Goal: Information Seeking & Learning: Learn about a topic

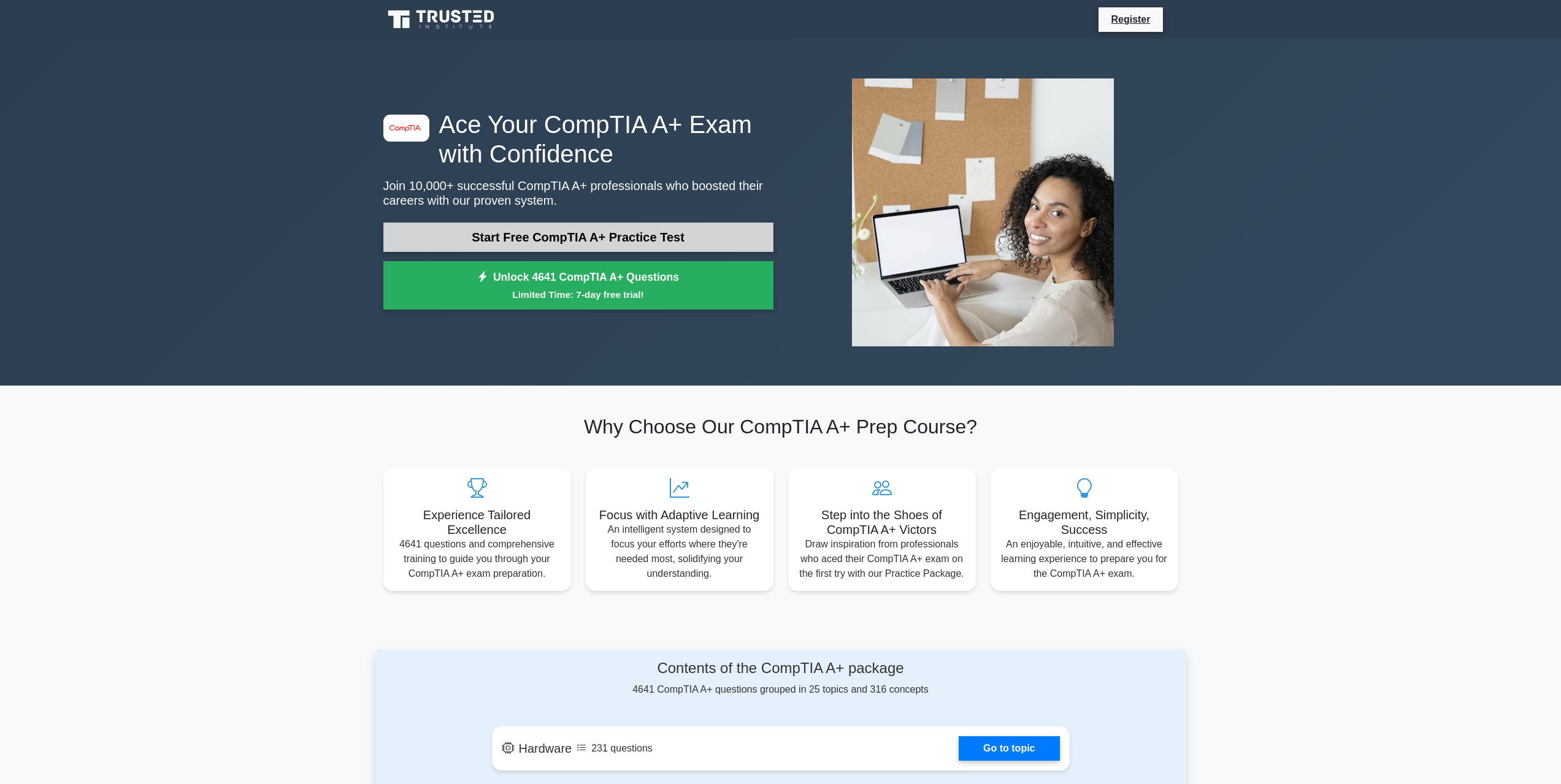
click at [648, 235] on link "Start Free CompTIA A+ Practice Test" at bounding box center [578, 237] width 390 height 29
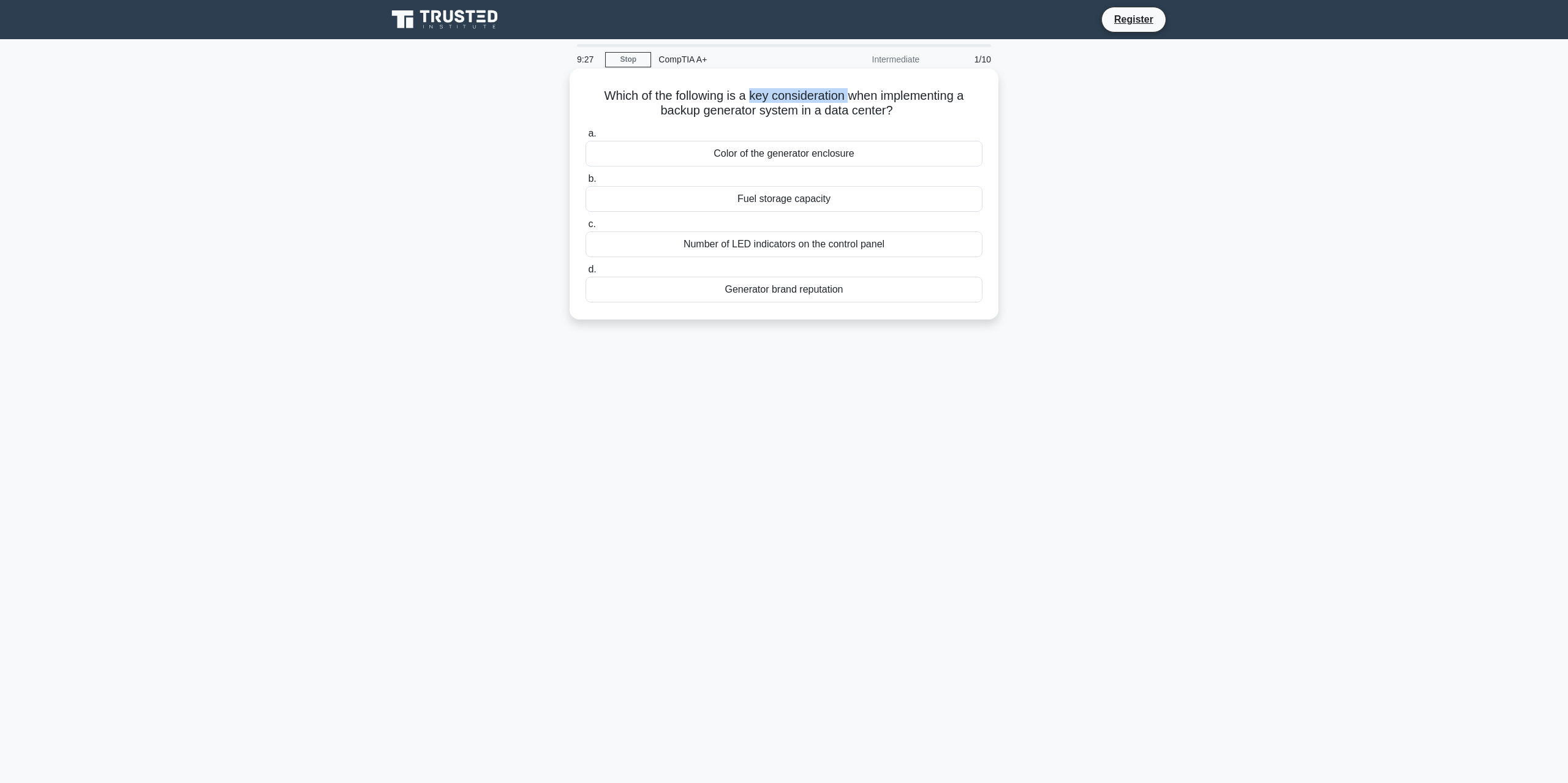
drag, startPoint x: 749, startPoint y: 96, endPoint x: 849, endPoint y: 95, distance: 100.0
click at [849, 95] on h5 "Which of the following is a key consideration when implementing a backup genera…" at bounding box center [783, 103] width 399 height 31
click at [775, 289] on div "Generator brand reputation" at bounding box center [784, 289] width 397 height 26
click at [585, 273] on input "d. Generator brand reputation" at bounding box center [585, 269] width 0 height 8
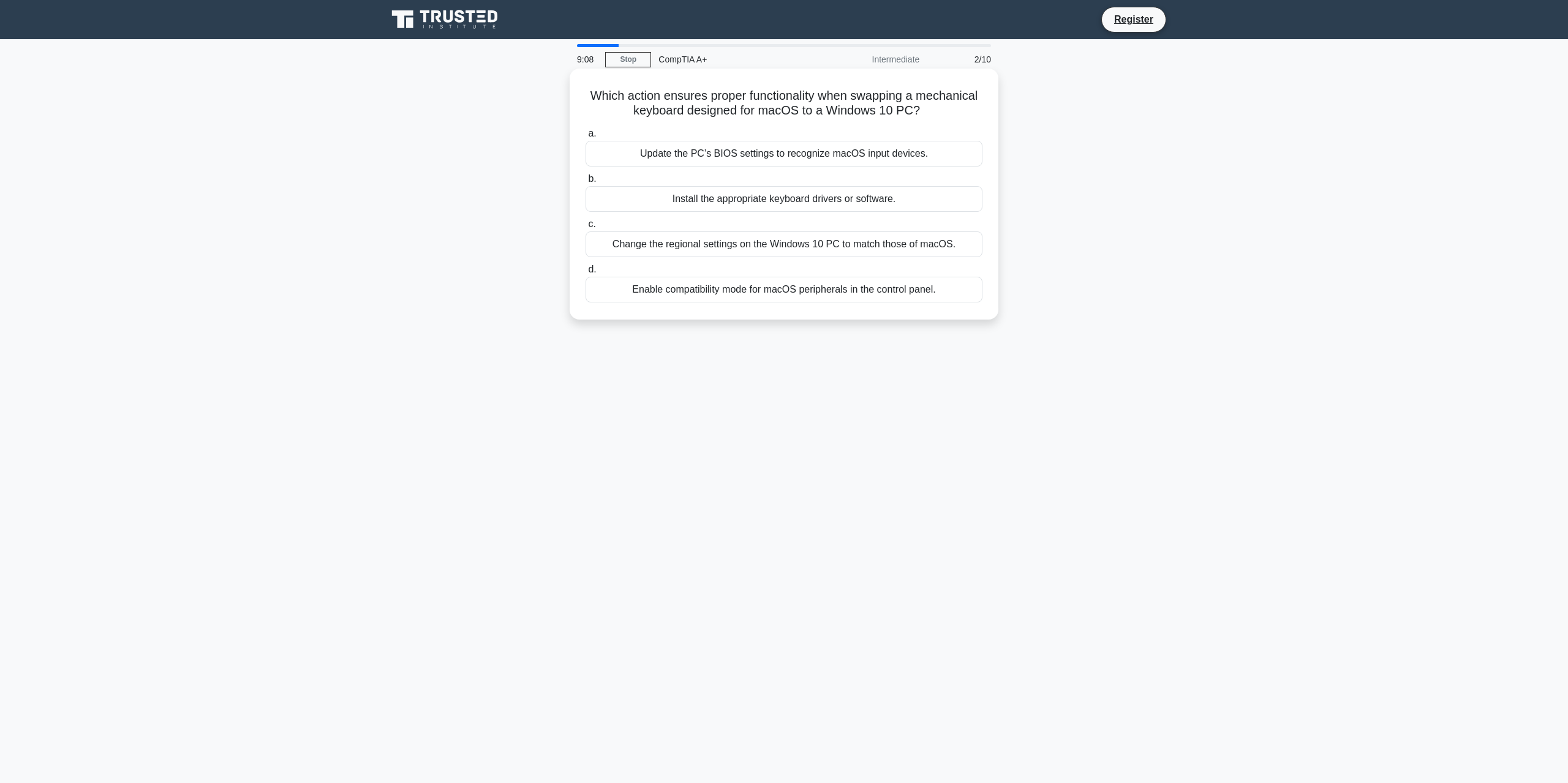
click at [762, 291] on div "Enable compatibility mode for macOS peripherals in the control panel." at bounding box center [784, 289] width 397 height 26
click at [585, 273] on input "d. Enable compatibility mode for macOS peripherals in the control panel." at bounding box center [585, 269] width 0 height 8
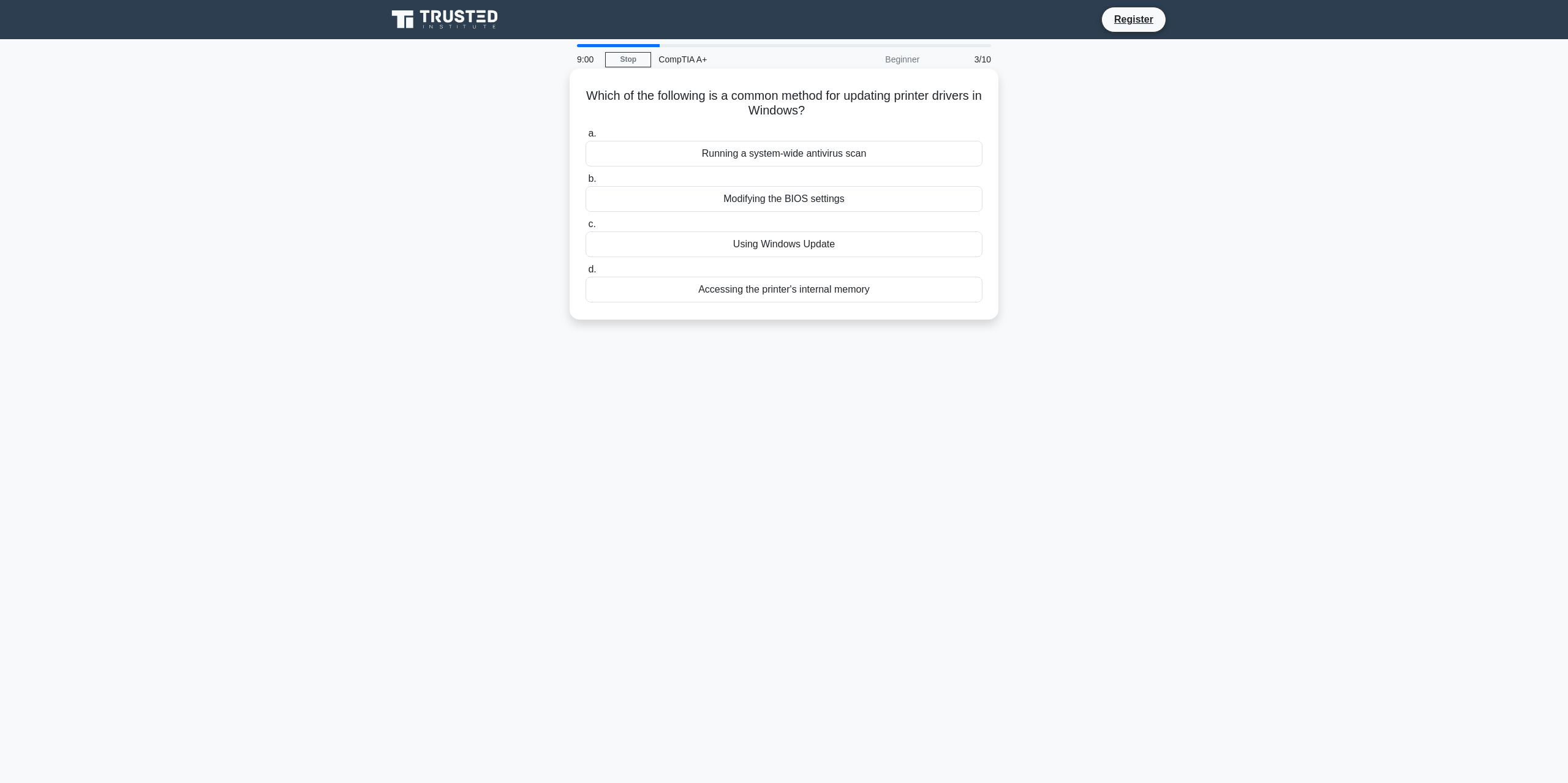
click at [777, 248] on div "Using Windows Update" at bounding box center [784, 244] width 397 height 26
click at [585, 228] on input "c. Using Windows Update" at bounding box center [585, 224] width 0 height 8
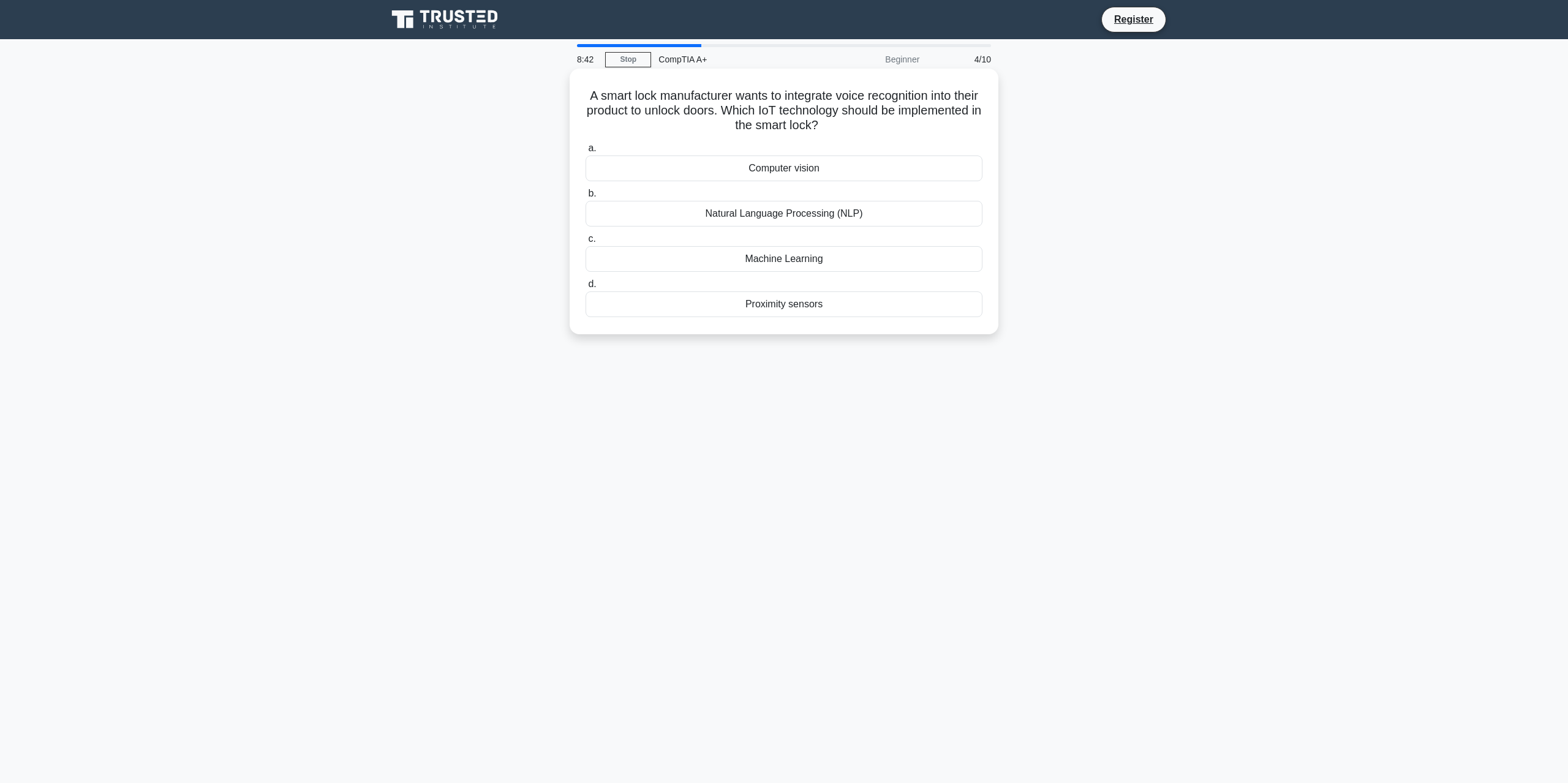
click at [690, 310] on div "Proximity sensors" at bounding box center [784, 304] width 397 height 26
click at [585, 288] on input "d. Proximity sensors" at bounding box center [585, 284] width 0 height 8
drag, startPoint x: 672, startPoint y: 270, endPoint x: 669, endPoint y: 287, distance: 17.3
click at [671, 285] on div "a. Disable VM migration b. Implement a centralized management tool c. d." at bounding box center [784, 228] width 412 height 181
click at [670, 207] on label "b. Implement a centralized management tool" at bounding box center [784, 206] width 397 height 40
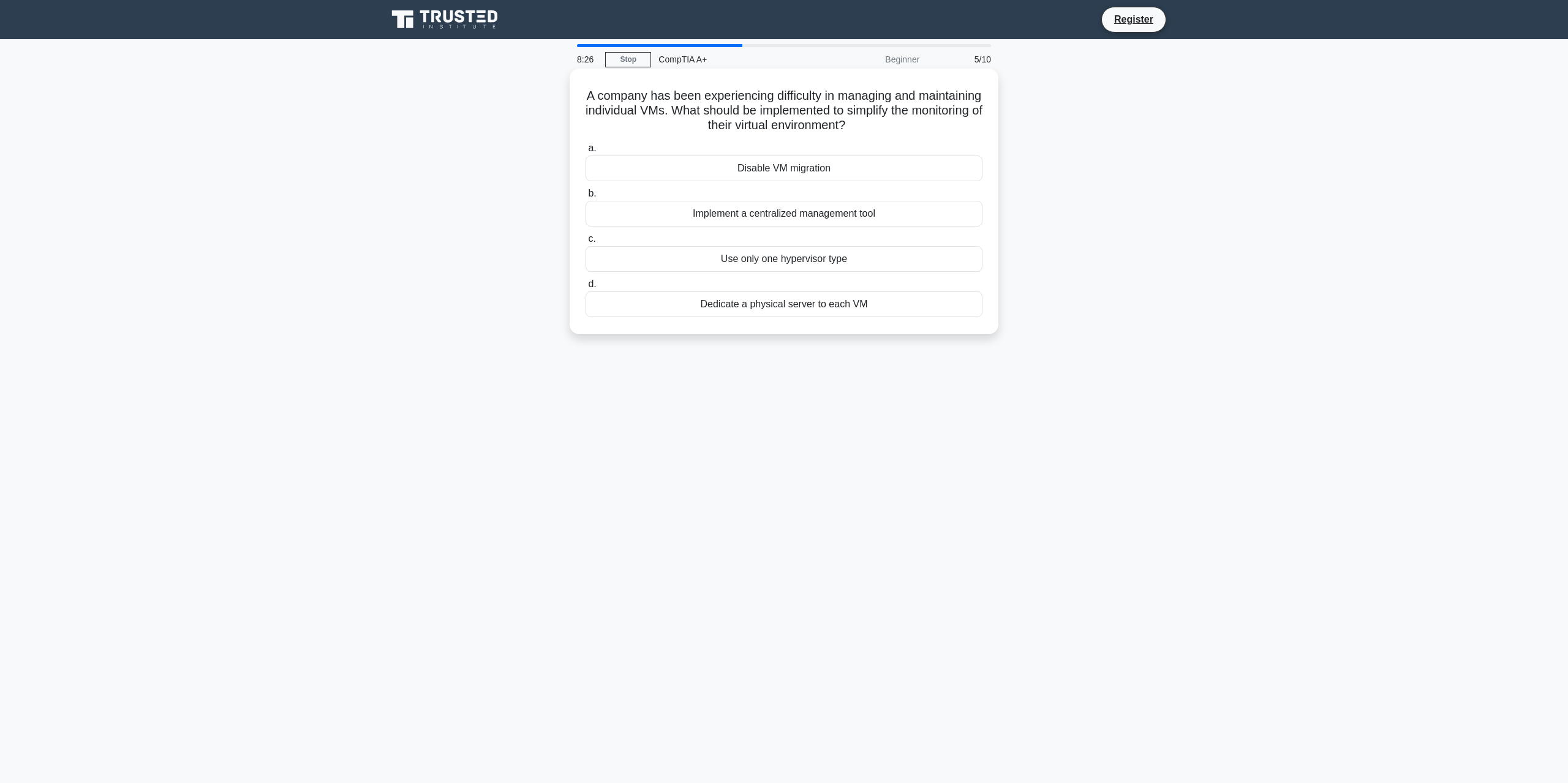
click at [671, 220] on div "Implement a centralized management tool" at bounding box center [784, 213] width 397 height 26
click at [585, 198] on input "b. Implement a centralized management tool" at bounding box center [585, 193] width 0 height 8
click at [776, 213] on div "USB controller" at bounding box center [784, 213] width 397 height 26
click at [585, 198] on input "b. USB controller" at bounding box center [585, 193] width 0 height 8
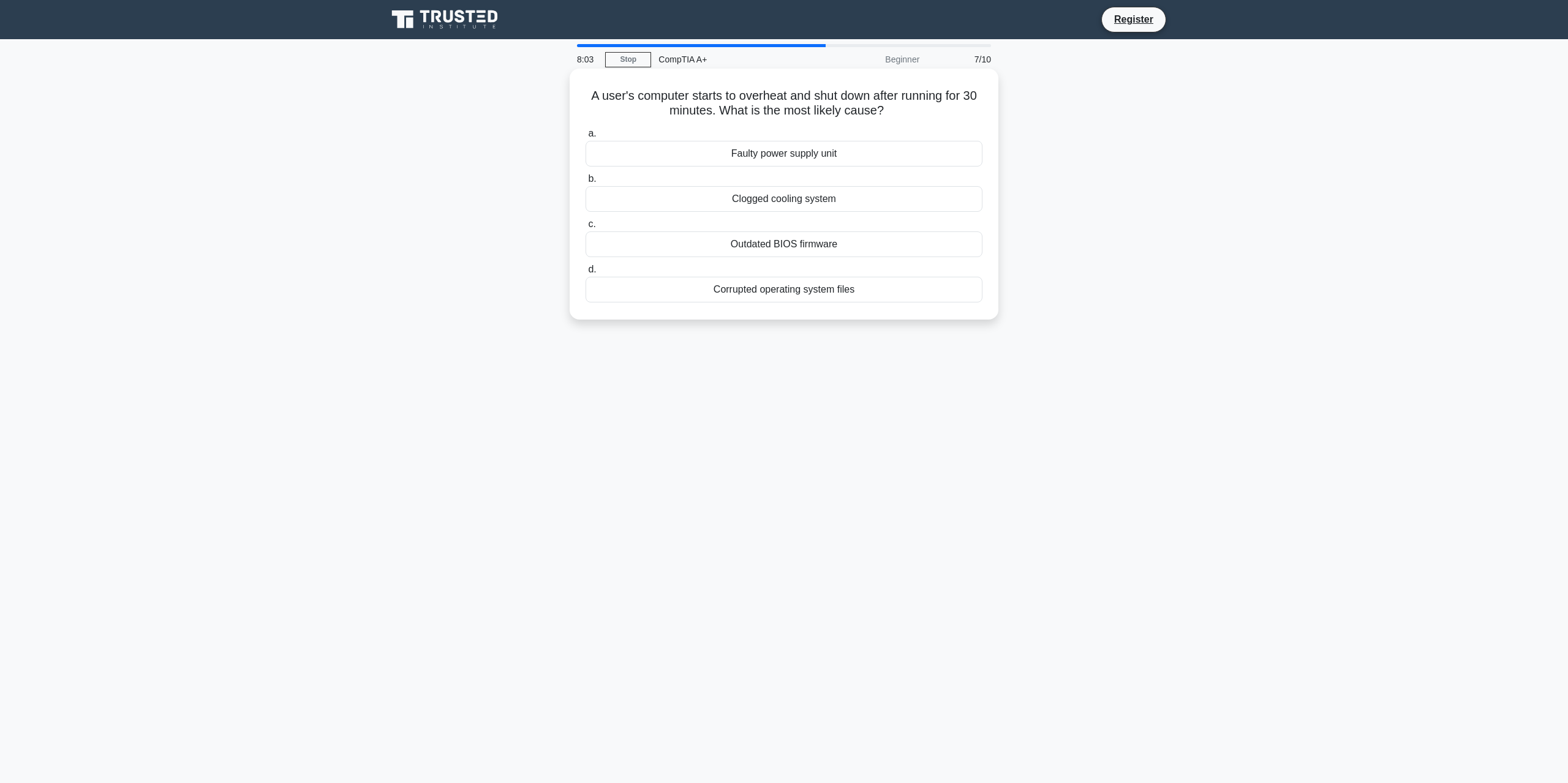
click at [737, 200] on div "Clogged cooling system" at bounding box center [784, 199] width 397 height 26
click at [585, 183] on input "b. Clogged cooling system" at bounding box center [585, 178] width 0 height 8
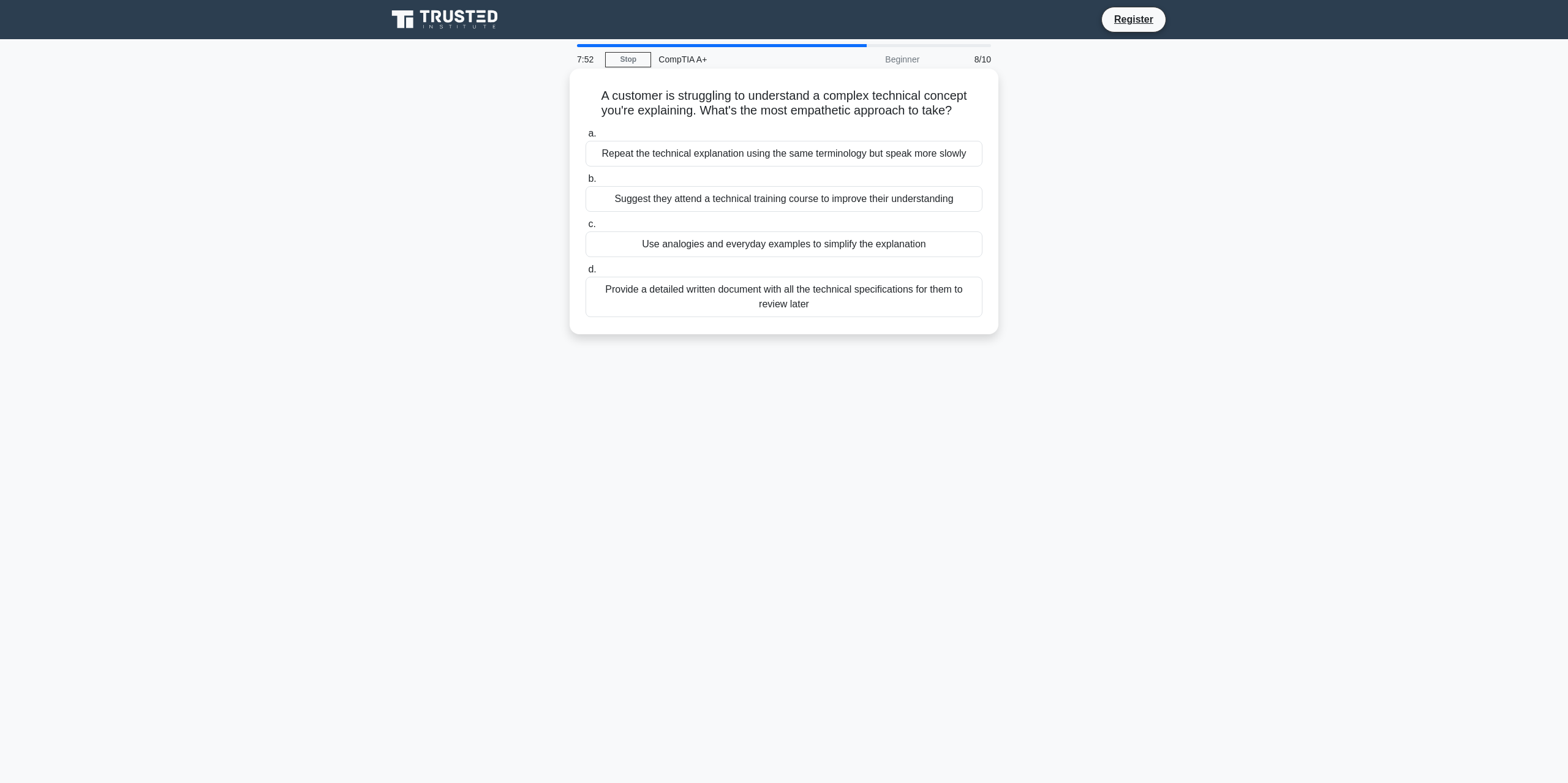
click at [672, 248] on div "Use analogies and everyday examples to simplify the explanation" at bounding box center [784, 244] width 397 height 26
click at [651, 242] on div "Use analogies and everyday examples to simplify the explanation" at bounding box center [784, 244] width 397 height 26
click at [585, 228] on input "c. Use analogies and everyday examples to simplify the explanation" at bounding box center [585, 224] width 0 height 8
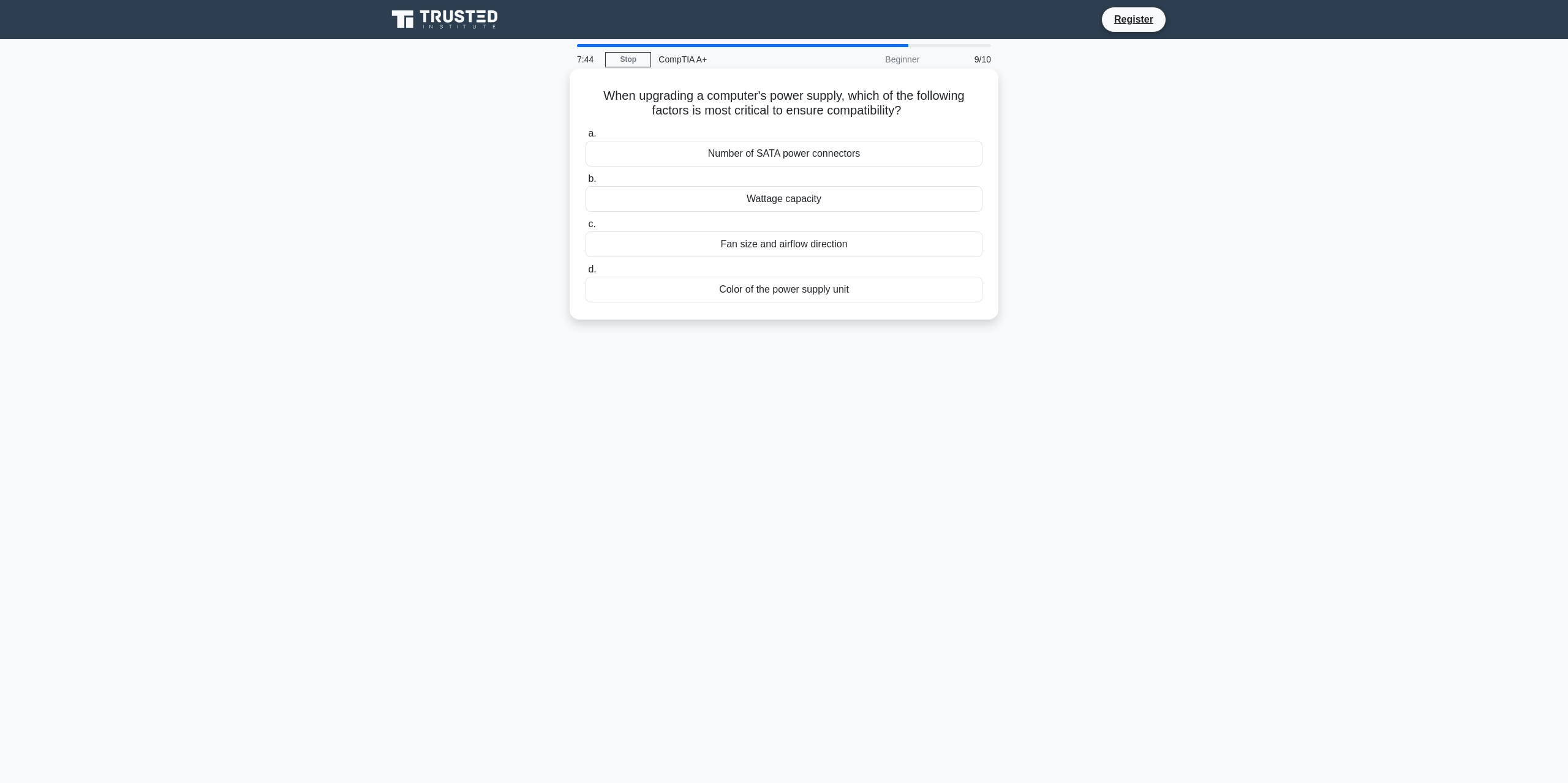
click at [787, 202] on div "Wattage capacity" at bounding box center [784, 199] width 397 height 26
click at [585, 183] on input "b. Wattage capacity" at bounding box center [585, 178] width 0 height 8
click at [731, 200] on div "Higher clock speed" at bounding box center [784, 199] width 397 height 26
click at [585, 183] on input "b. Higher clock speed" at bounding box center [585, 178] width 0 height 8
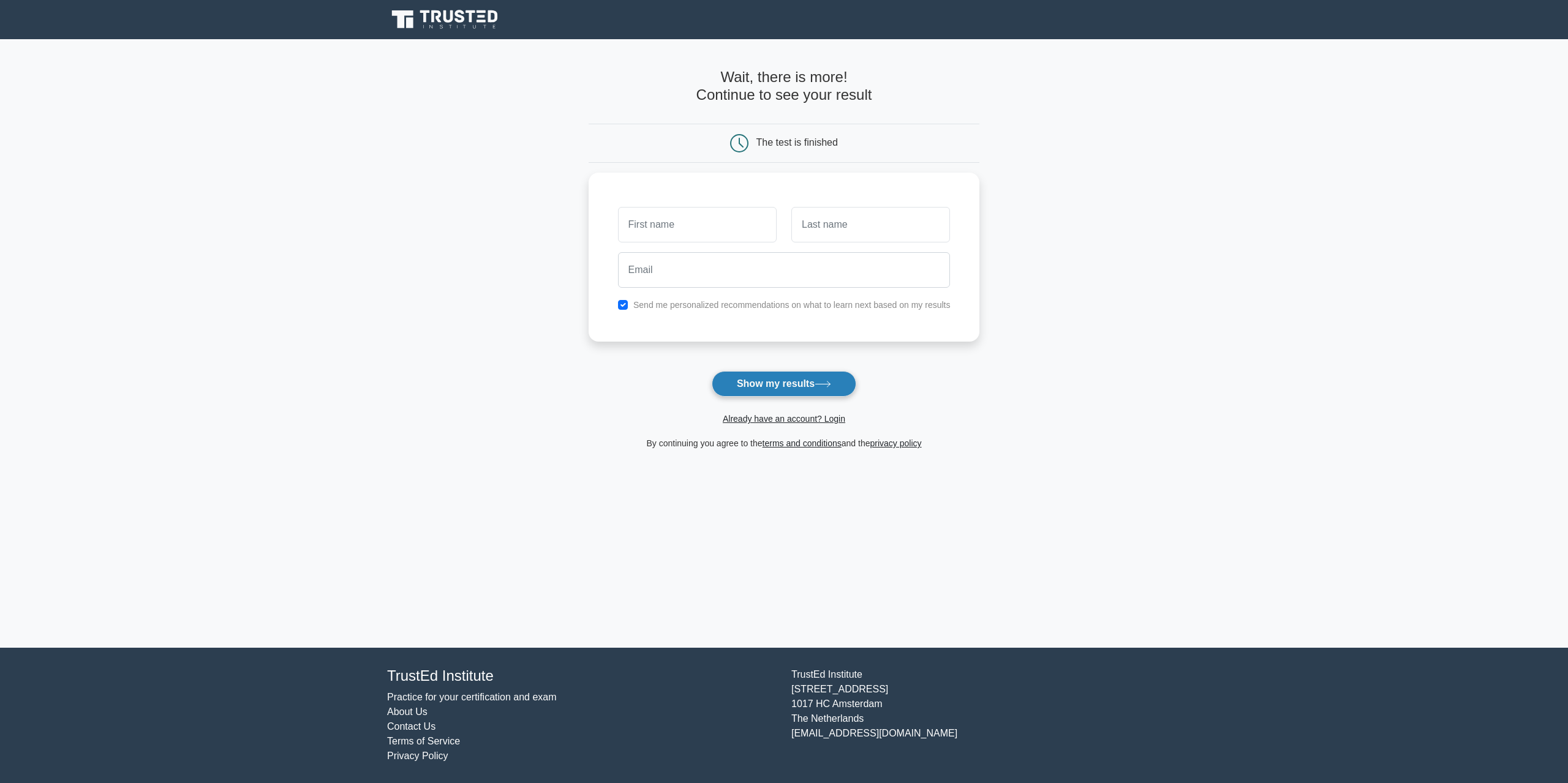
click at [815, 387] on button "Show my results" at bounding box center [784, 383] width 144 height 26
click at [665, 230] on input "text" at bounding box center [697, 221] width 158 height 35
type input "Jana"
click at [865, 224] on input "text" at bounding box center [870, 221] width 158 height 35
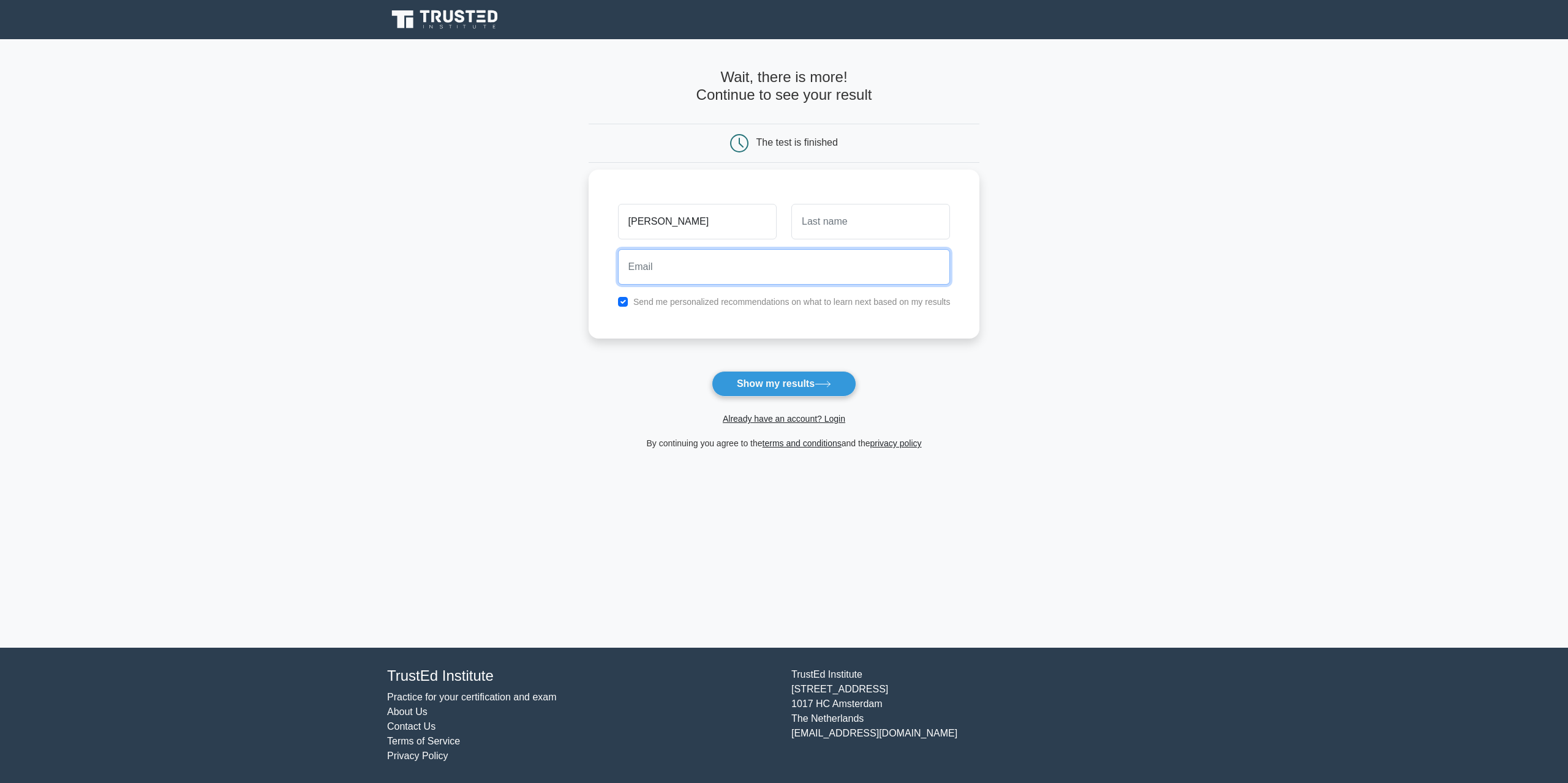
click at [739, 278] on input "email" at bounding box center [784, 267] width 333 height 35
type input "mail@zowcreative.de"
click at [765, 384] on button "Show my results" at bounding box center [784, 383] width 144 height 26
click at [817, 221] on input "text" at bounding box center [870, 221] width 158 height 35
type input "Wewezow"
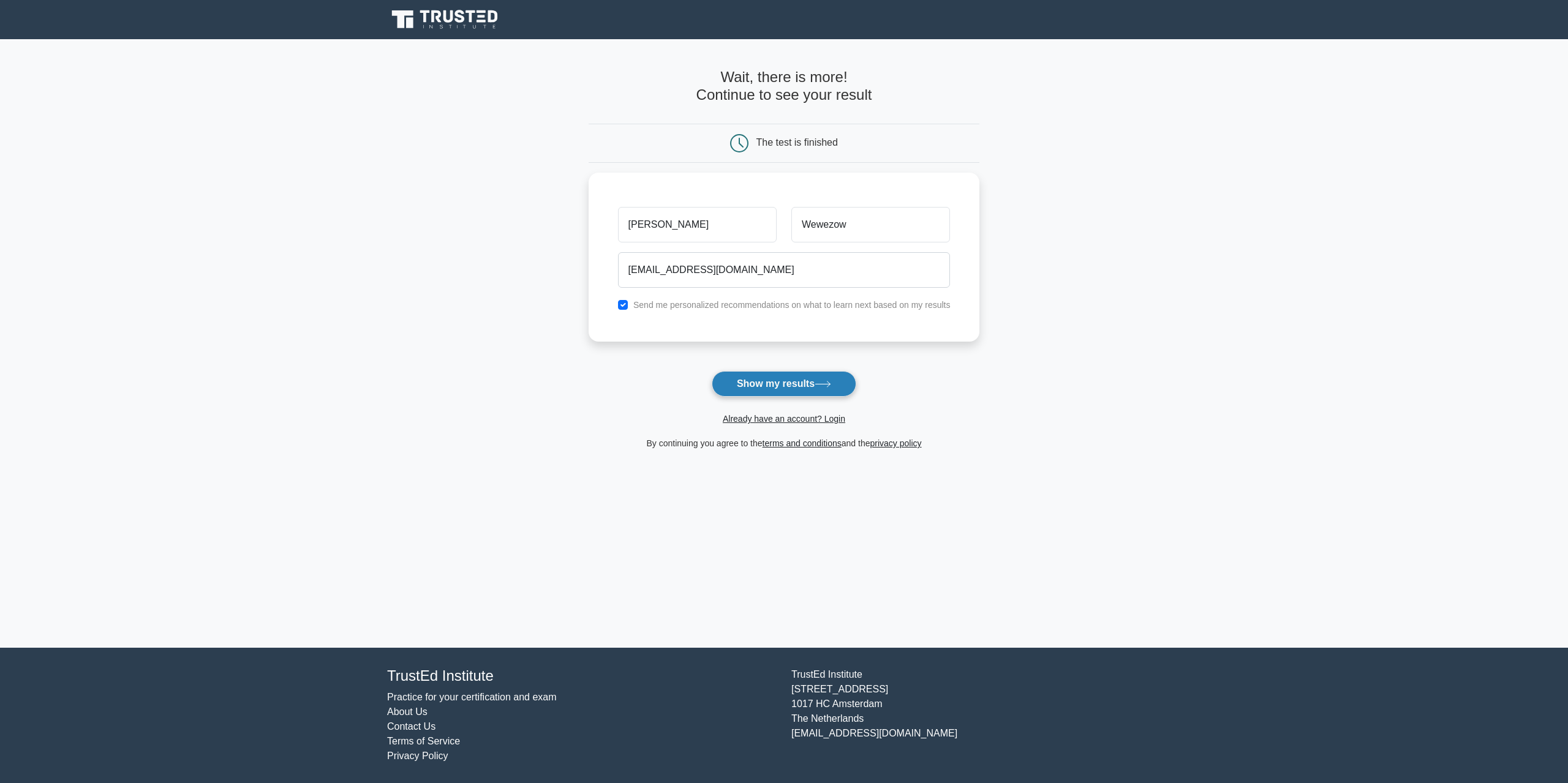
click at [798, 387] on button "Show my results" at bounding box center [784, 383] width 144 height 26
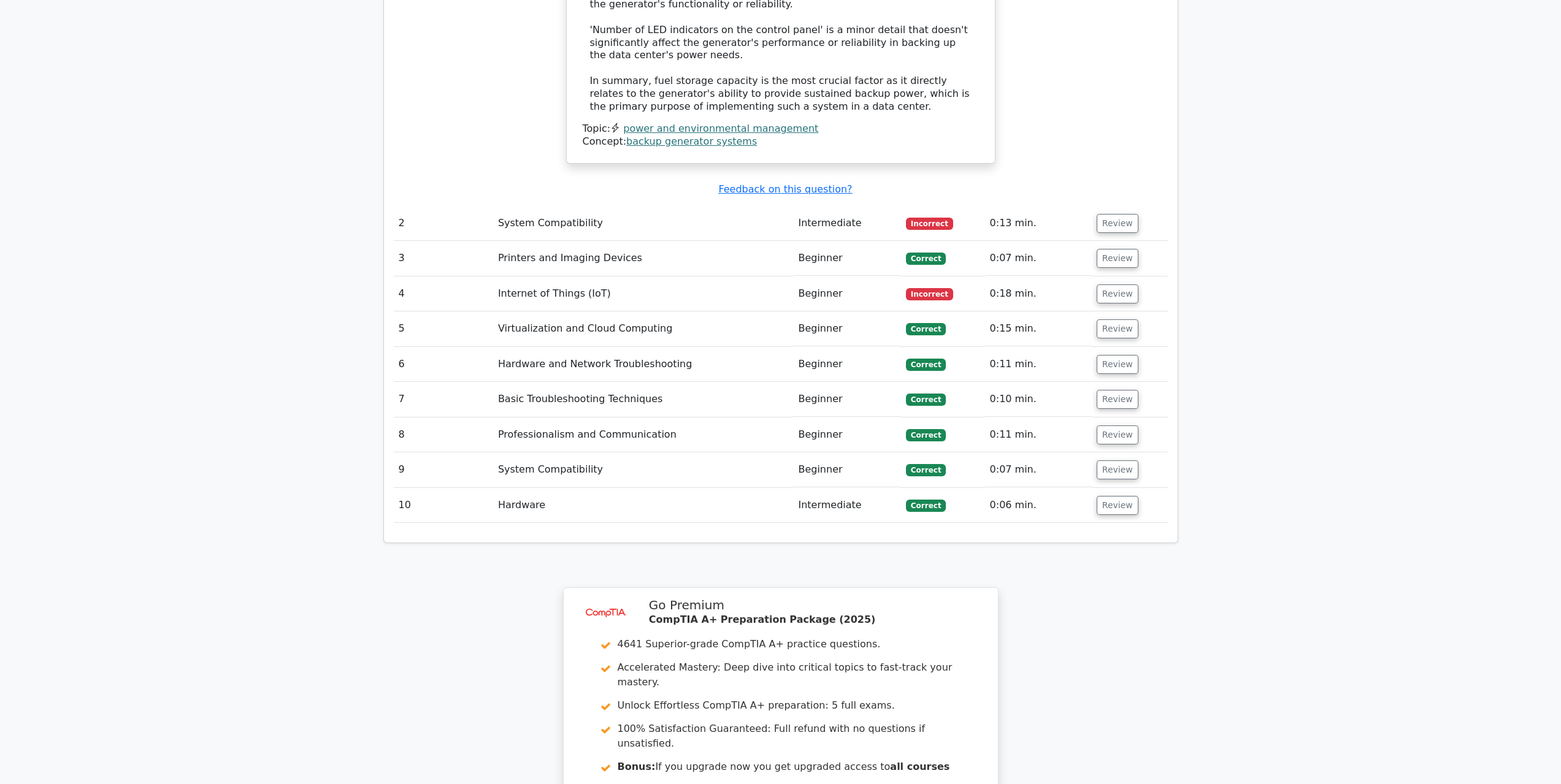
scroll to position [1655, 0]
